Goal: Task Accomplishment & Management: Use online tool/utility

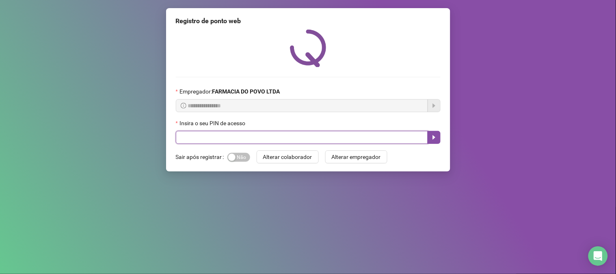
click at [249, 139] on input "text" at bounding box center [302, 137] width 252 height 13
type input "**"
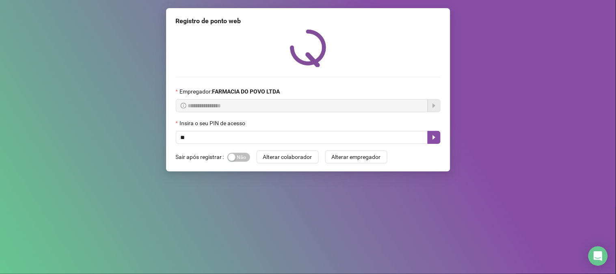
click at [431, 128] on div "Insira o seu PIN de acesso" at bounding box center [308, 125] width 265 height 12
click at [433, 133] on button "button" at bounding box center [434, 137] width 13 height 13
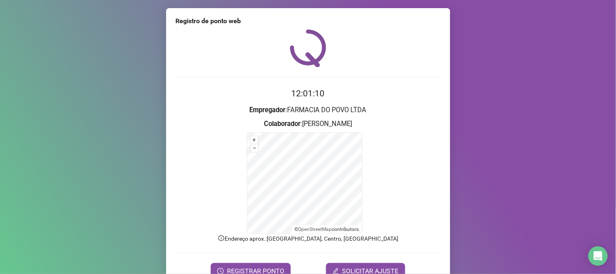
scroll to position [41, 0]
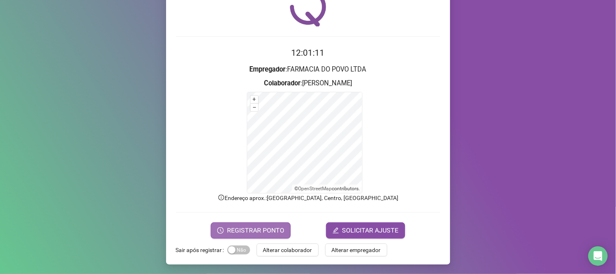
click at [260, 234] on span "REGISTRAR PONTO" at bounding box center [255, 230] width 57 height 10
click at [260, 234] on div "Registro de ponto web Registrando ponto web, aguarde... Colaborador : [PERSON_N…" at bounding box center [308, 137] width 616 height 274
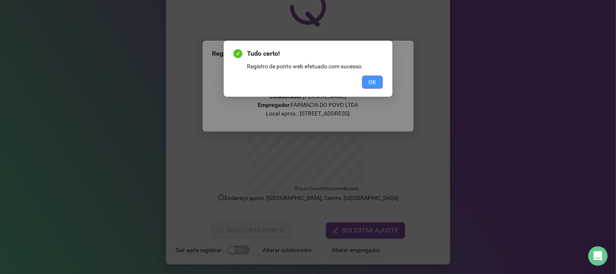
click at [379, 78] on button "OK" at bounding box center [372, 82] width 21 height 13
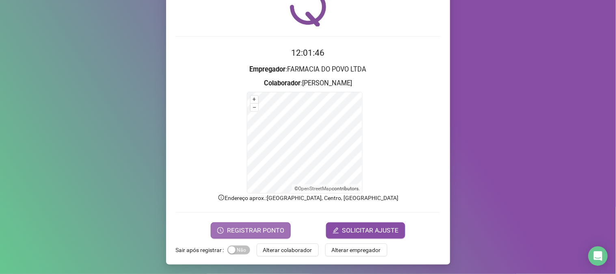
click at [264, 229] on span "REGISTRAR PONTO" at bounding box center [255, 230] width 57 height 10
click at [271, 228] on span "REGISTRAR PONTO" at bounding box center [255, 230] width 57 height 10
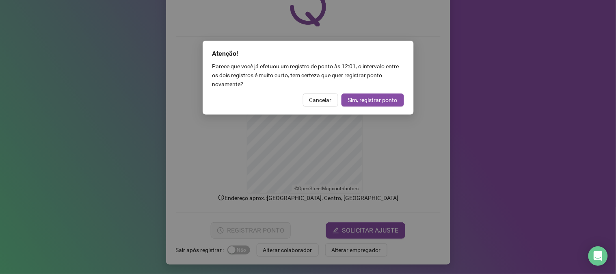
click at [504, 74] on div "Atenção! Parece que você já efetuou um registro de ponto às 12:01 , o intervalo…" at bounding box center [308, 137] width 616 height 274
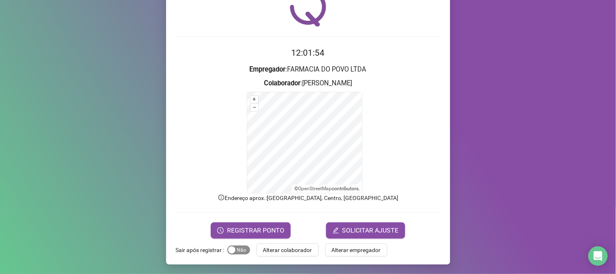
click at [238, 250] on span "Sim Não" at bounding box center [239, 249] width 23 height 9
click at [238, 250] on button "Sim Não" at bounding box center [239, 249] width 23 height 9
click at [279, 247] on span "Alterar colaborador" at bounding box center [287, 249] width 49 height 9
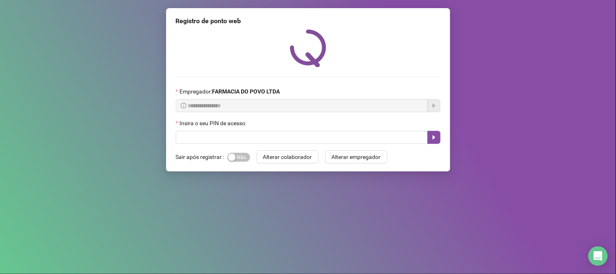
scroll to position [0, 0]
